Goal: Task Accomplishment & Management: Use online tool/utility

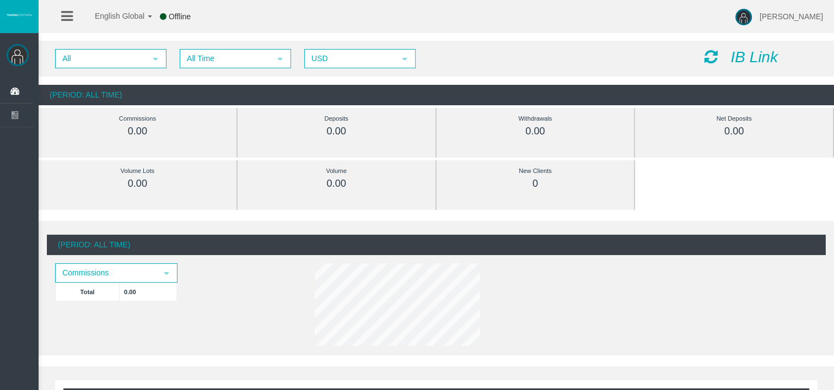
click at [749, 59] on icon "IB Link" at bounding box center [753, 57] width 47 height 17
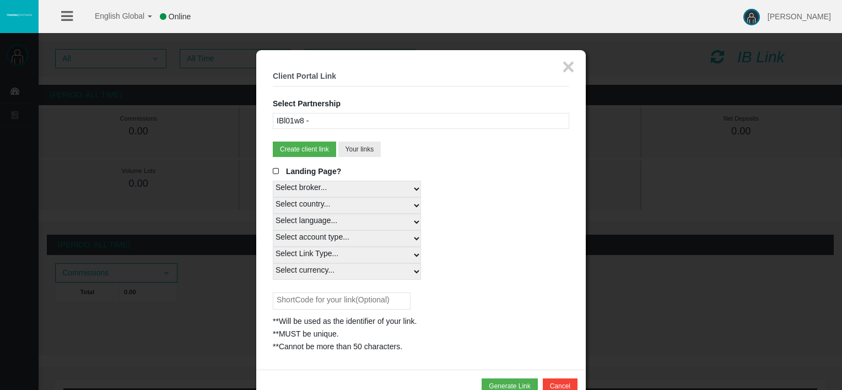
click at [412, 120] on div "IBl01w8 -" at bounding box center [421, 121] width 297 height 16
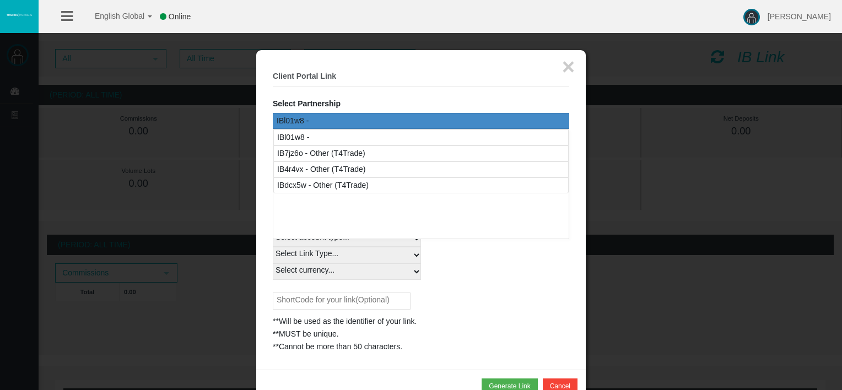
click at [498, 115] on div "IBl01w8 -" at bounding box center [421, 121] width 297 height 16
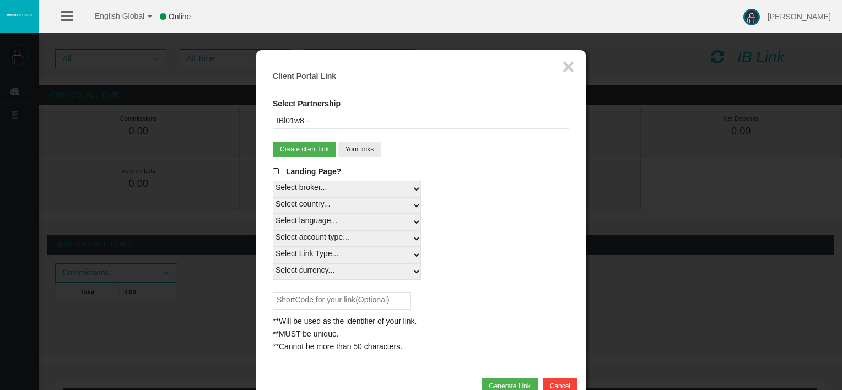
click at [334, 181] on select "Select broker... T4Trade" at bounding box center [347, 189] width 148 height 17
click at [273, 181] on select "Select broker... T4Trade" at bounding box center [347, 189] width 148 height 17
click at [328, 209] on select "Select country... Rest of the World" at bounding box center [347, 205] width 148 height 17
select select
click at [273, 197] on select "Select country... Rest of the World" at bounding box center [347, 205] width 148 height 17
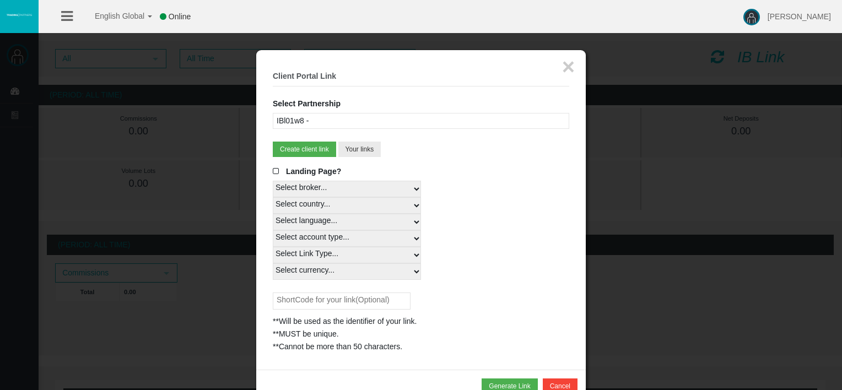
click at [329, 226] on select "Select language... English Japanese Chinese Portuguese Spanish Czech German Fre…" at bounding box center [347, 222] width 148 height 17
select select
click at [273, 214] on select "Select language... English Japanese Chinese Portuguese Spanish Czech German Fre…" at bounding box center [347, 222] width 148 height 17
click at [311, 238] on select "Select account type... All Platforms MT4 LiveFloatingSpreadAccount MT4 Cent MT4…" at bounding box center [347, 238] width 148 height 17
select select
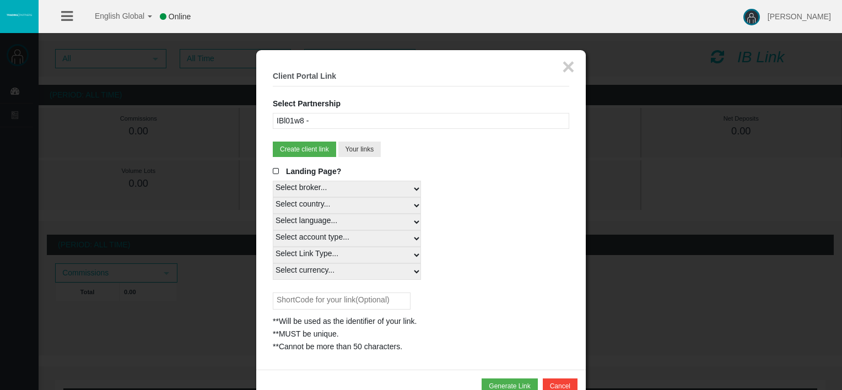
click at [273, 230] on select "Select account type... All Platforms MT4 LiveFloatingSpreadAccount MT4 Cent MT4…" at bounding box center [347, 238] width 148 height 17
click at [313, 249] on select "Select Link Type... Real" at bounding box center [347, 255] width 148 height 17
select select "Real"
click at [273, 247] on select "Select Link Type... Real" at bounding box center [347, 255] width 148 height 17
click at [306, 273] on select "Select currency... All Currencies" at bounding box center [347, 271] width 148 height 17
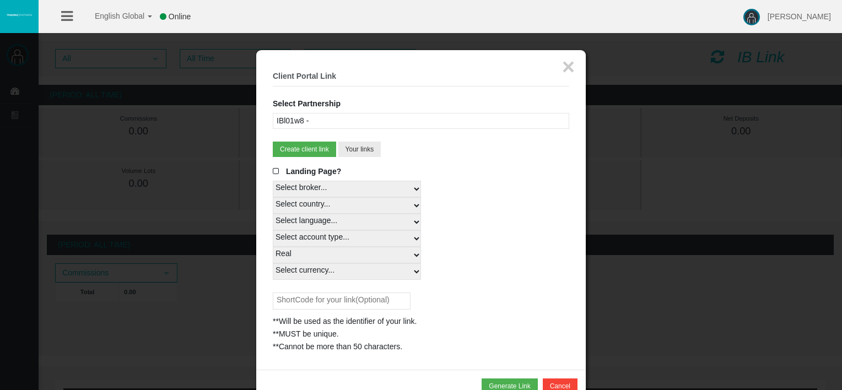
select select "All Currencies"
click at [273, 263] on select "Select currency... All Currencies" at bounding box center [347, 271] width 148 height 17
click at [489, 181] on div "Select broker... T4Trade" at bounding box center [421, 189] width 297 height 17
click at [642, 90] on div at bounding box center [421, 195] width 842 height 390
click at [573, 68] on button "×" at bounding box center [568, 67] width 13 height 22
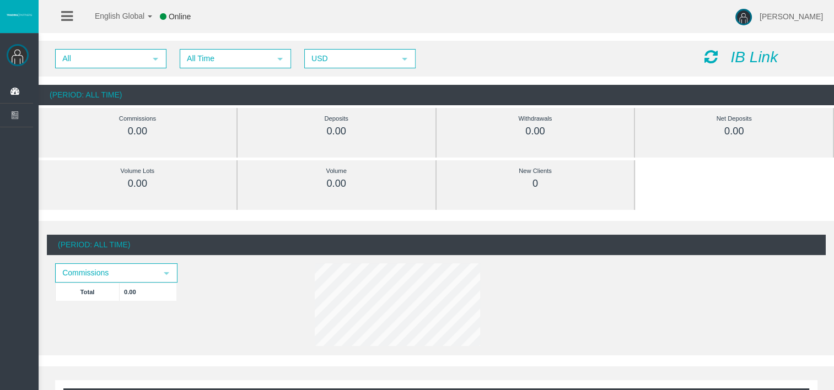
click at [763, 56] on icon "IB Link" at bounding box center [753, 57] width 47 height 17
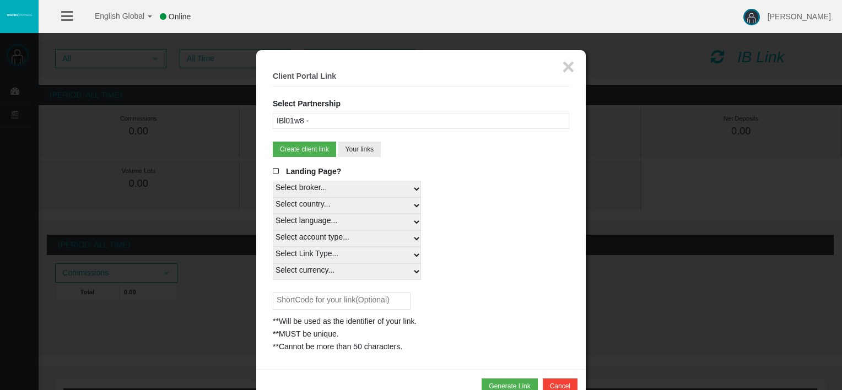
click at [372, 198] on select "Select country... Rest of the World" at bounding box center [347, 205] width 148 height 17
select select
click at [273, 197] on select "Select country... Rest of the World" at bounding box center [347, 205] width 148 height 17
click at [365, 222] on select "Select language... English Japanese Chinese Portuguese Spanish Czech German Fre…" at bounding box center [347, 222] width 148 height 17
select select
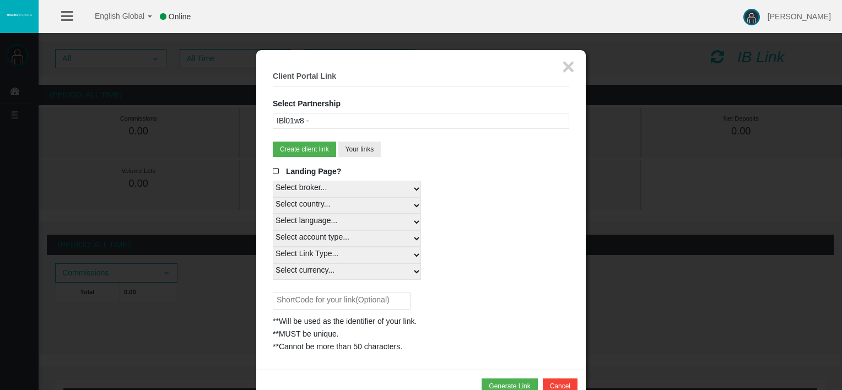
click at [273, 214] on select "Select language... English Japanese Chinese Portuguese Spanish Czech German Fre…" at bounding box center [347, 222] width 148 height 17
click at [318, 240] on select "Select account type... All Platforms MT4 LiveFloatingSpreadAccount MT4 Cent MT4…" at bounding box center [347, 238] width 148 height 17
select select
click at [273, 230] on select "Select account type... All Platforms MT4 LiveFloatingSpreadAccount MT4 Cent MT4…" at bounding box center [347, 238] width 148 height 17
click at [320, 219] on select "Select language... English Japanese Chinese Portuguese Spanish Czech German Fre…" at bounding box center [347, 222] width 148 height 17
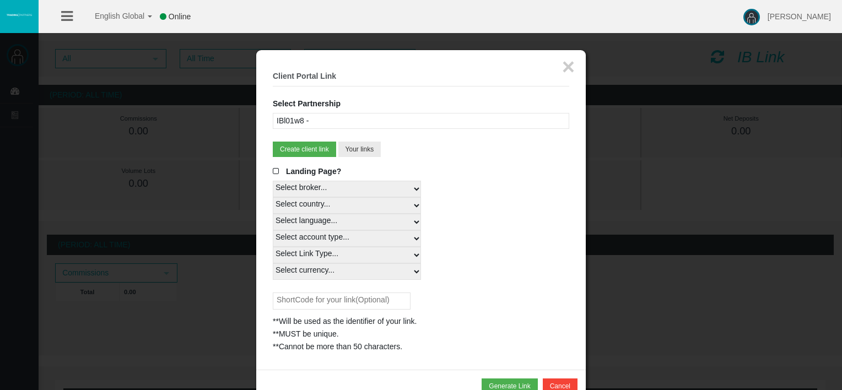
click at [313, 251] on select "Select Link Type... Real" at bounding box center [347, 255] width 148 height 17
click at [312, 239] on select "Select account type... All Platforms MT4 LiveFloatingSpreadAccount MT4 Cent MT4…" at bounding box center [347, 238] width 148 height 17
click at [273, 230] on select "Select account type... All Platforms MT4 LiveFloatingSpreadAccount MT4 Cent MT4…" at bounding box center [347, 238] width 148 height 17
click at [311, 254] on select "Select Link Type... Real" at bounding box center [347, 255] width 148 height 17
select select "Real"
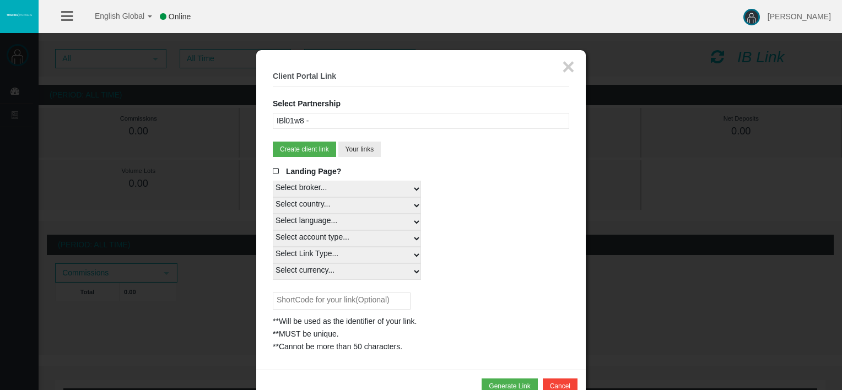
click at [273, 247] on select "Select Link Type... Real" at bounding box center [347, 255] width 148 height 17
click at [314, 276] on select "Select currency... All Currencies" at bounding box center [347, 271] width 148 height 17
select select "All Currencies"
click at [273, 263] on select "Select currency... All Currencies" at bounding box center [347, 271] width 148 height 17
click at [513, 196] on div "Select broker... T4Trade" at bounding box center [421, 189] width 297 height 17
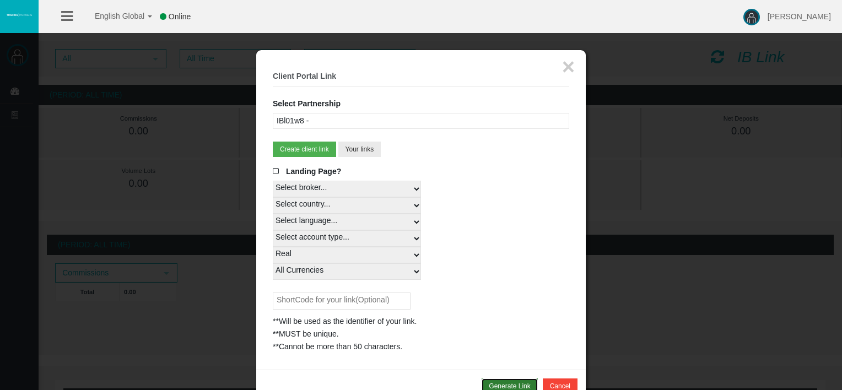
click at [506, 383] on button "Generate Link" at bounding box center [510, 386] width 56 height 15
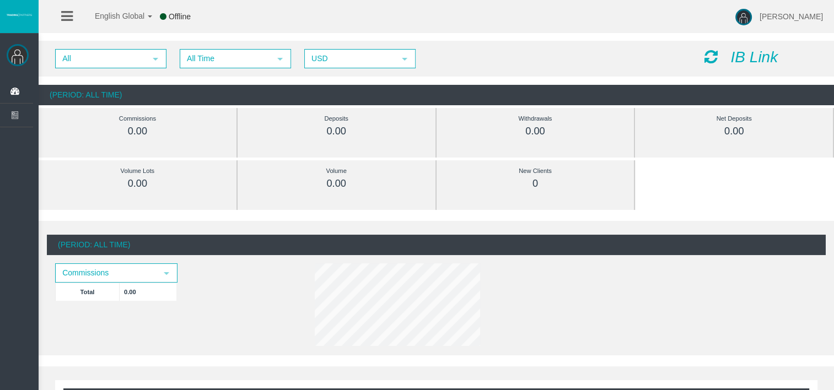
click at [735, 55] on icon "IB Link" at bounding box center [753, 57] width 47 height 17
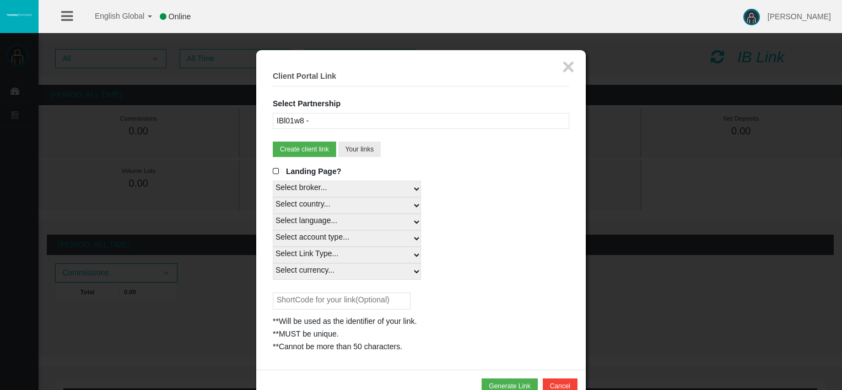
click at [348, 207] on select "Select country... Rest of the World" at bounding box center [347, 205] width 148 height 17
select select
click at [273, 197] on select "Select country... Rest of the World" at bounding box center [347, 205] width 148 height 17
click at [335, 227] on select "Select language... English Japanese Chinese Portuguese Spanish Czech German Fre…" at bounding box center [347, 222] width 148 height 17
select select
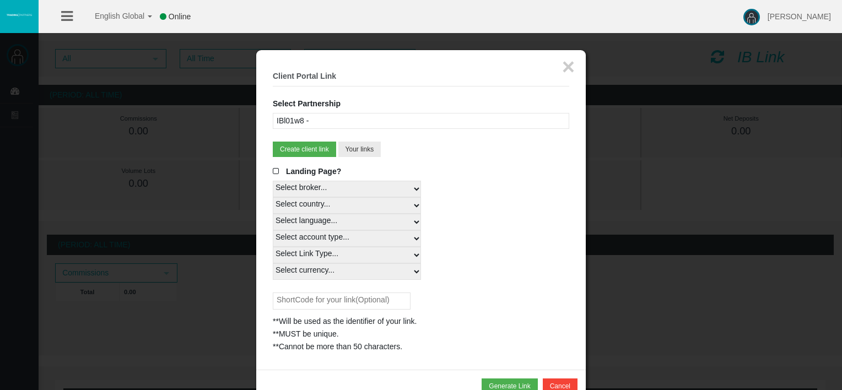
click at [273, 214] on select "Select language... English Japanese Chinese Portuguese Spanish Czech German Fre…" at bounding box center [347, 222] width 148 height 17
click at [325, 238] on select "Select account type... All Platforms MT4 LiveFloatingSpreadAccount MT4 Cent MT4…" at bounding box center [347, 238] width 148 height 17
click at [273, 230] on select "Select account type... All Platforms MT4 LiveFloatingSpreadAccount MT4 Cent MT4…" at bounding box center [347, 238] width 148 height 17
click at [324, 240] on select "Select account type... All Platforms MT4 LiveFloatingSpreadAccount MT4 Cent MT4…" at bounding box center [347, 238] width 148 height 17
select select
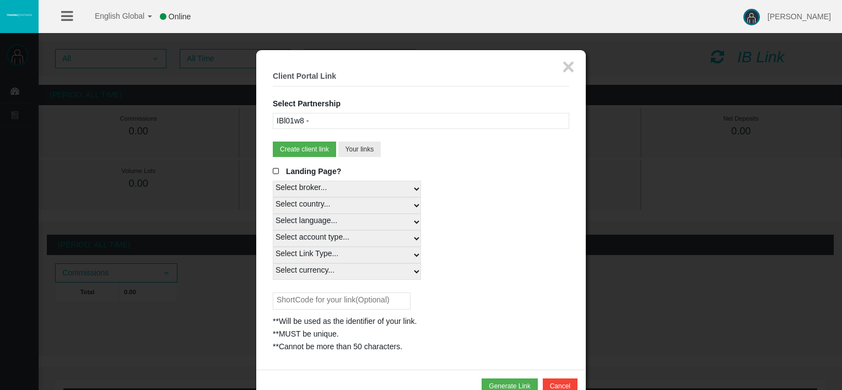
click at [273, 230] on select "Select account type... All Platforms MT4 LiveFloatingSpreadAccount MT4 Cent MT4…" at bounding box center [347, 238] width 148 height 17
drag, startPoint x: 331, startPoint y: 255, endPoint x: 338, endPoint y: 252, distance: 8.4
click at [331, 255] on select "Select Link Type... Real" at bounding box center [347, 255] width 148 height 17
